Goal: Navigation & Orientation: Understand site structure

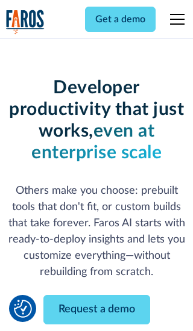
scroll to position [145, 0]
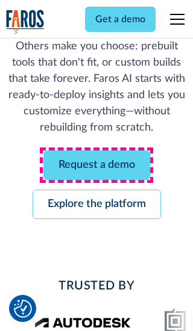
click at [96, 165] on link "Request a demo" at bounding box center [96, 166] width 107 height 30
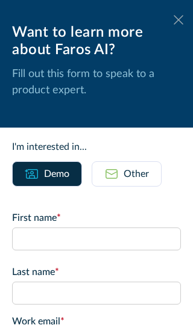
click at [178, 20] on icon at bounding box center [179, 19] width 10 height 9
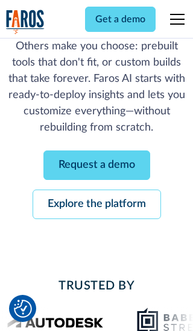
scroll to position [184, 0]
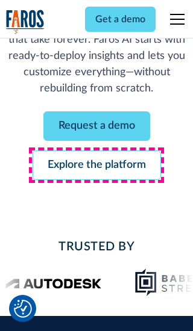
click at [96, 165] on link "Explore the platform" at bounding box center [97, 166] width 128 height 30
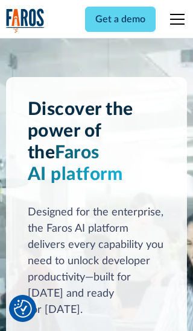
scroll to position [9052, 0]
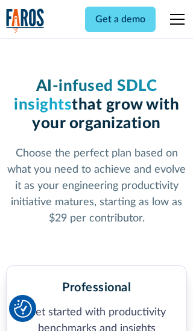
scroll to position [1867, 0]
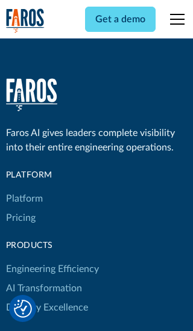
click at [24, 189] on link "Platform" at bounding box center [24, 198] width 37 height 19
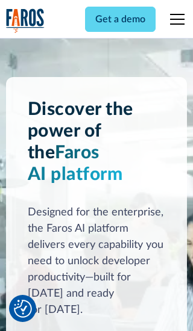
scroll to position [9439, 0]
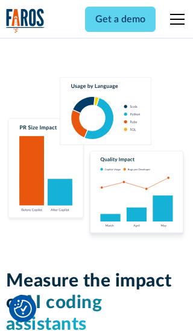
scroll to position [7449, 0]
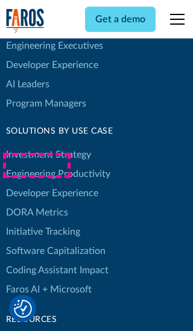
click at [36, 203] on link "DORA Metrics" at bounding box center [37, 212] width 62 height 19
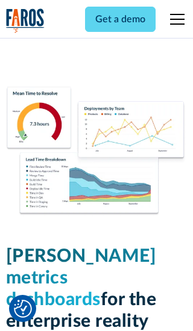
scroll to position [5276, 0]
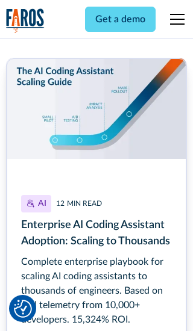
scroll to position [5407, 0]
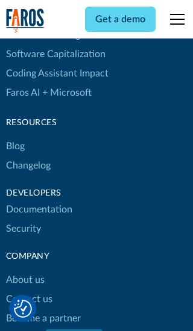
click at [28, 166] on link "Changelog" at bounding box center [28, 165] width 45 height 19
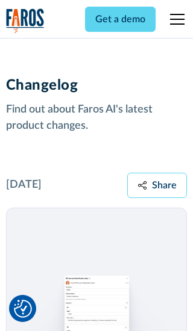
scroll to position [14556, 0]
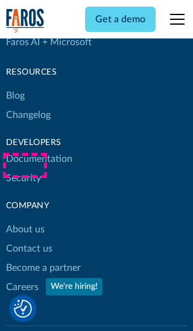
click at [25, 220] on link "About us" at bounding box center [25, 229] width 39 height 19
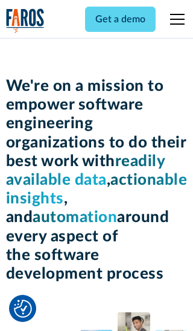
scroll to position [4156, 0]
